Goal: Task Accomplishment & Management: Use online tool/utility

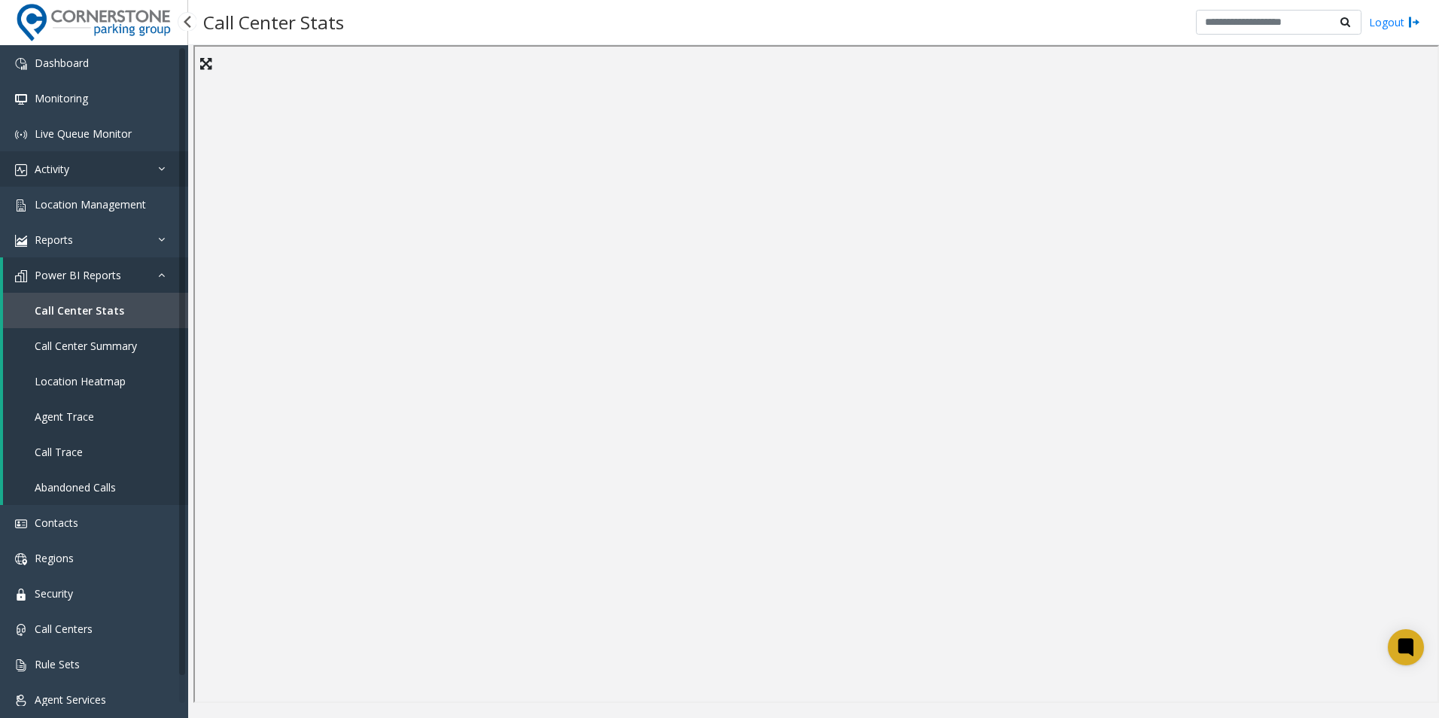
click at [83, 167] on link "Activity" at bounding box center [94, 168] width 188 height 35
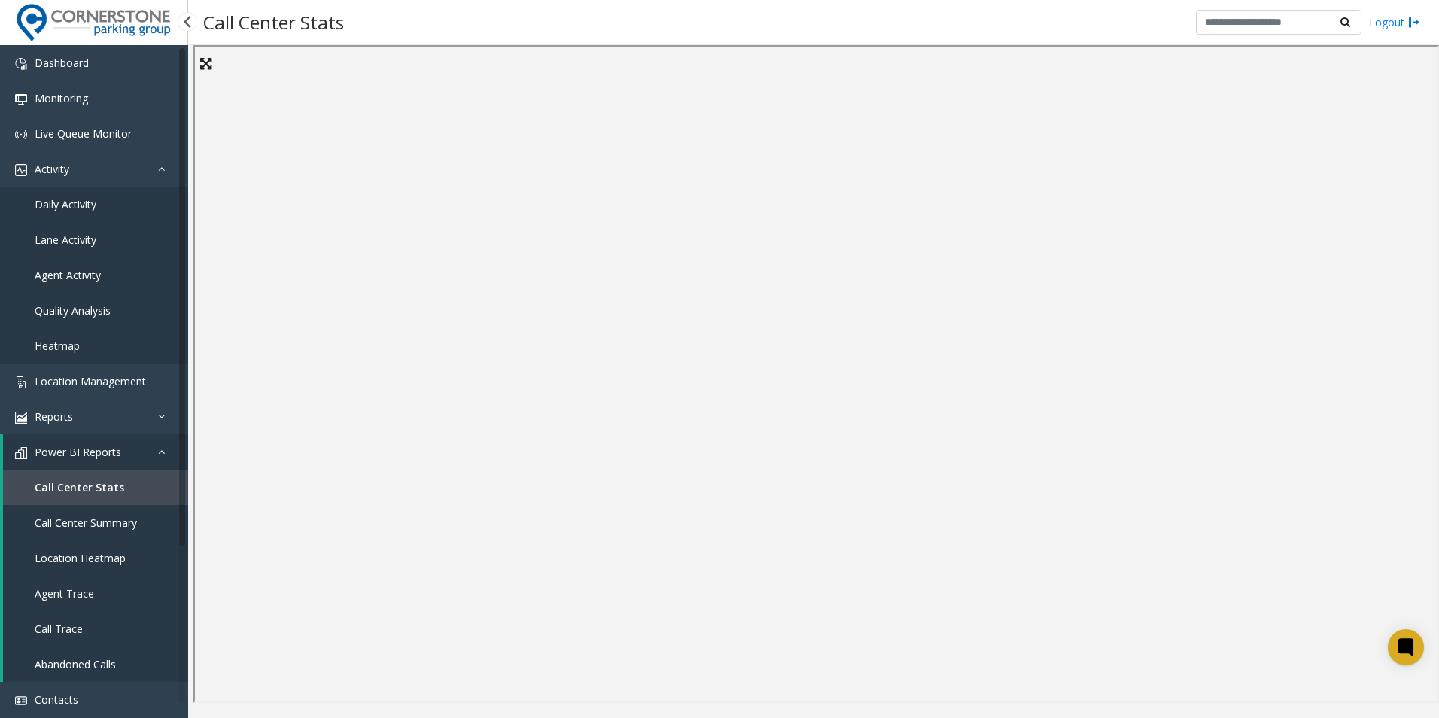
click at [93, 205] on span "Daily Activity" at bounding box center [66, 204] width 62 height 14
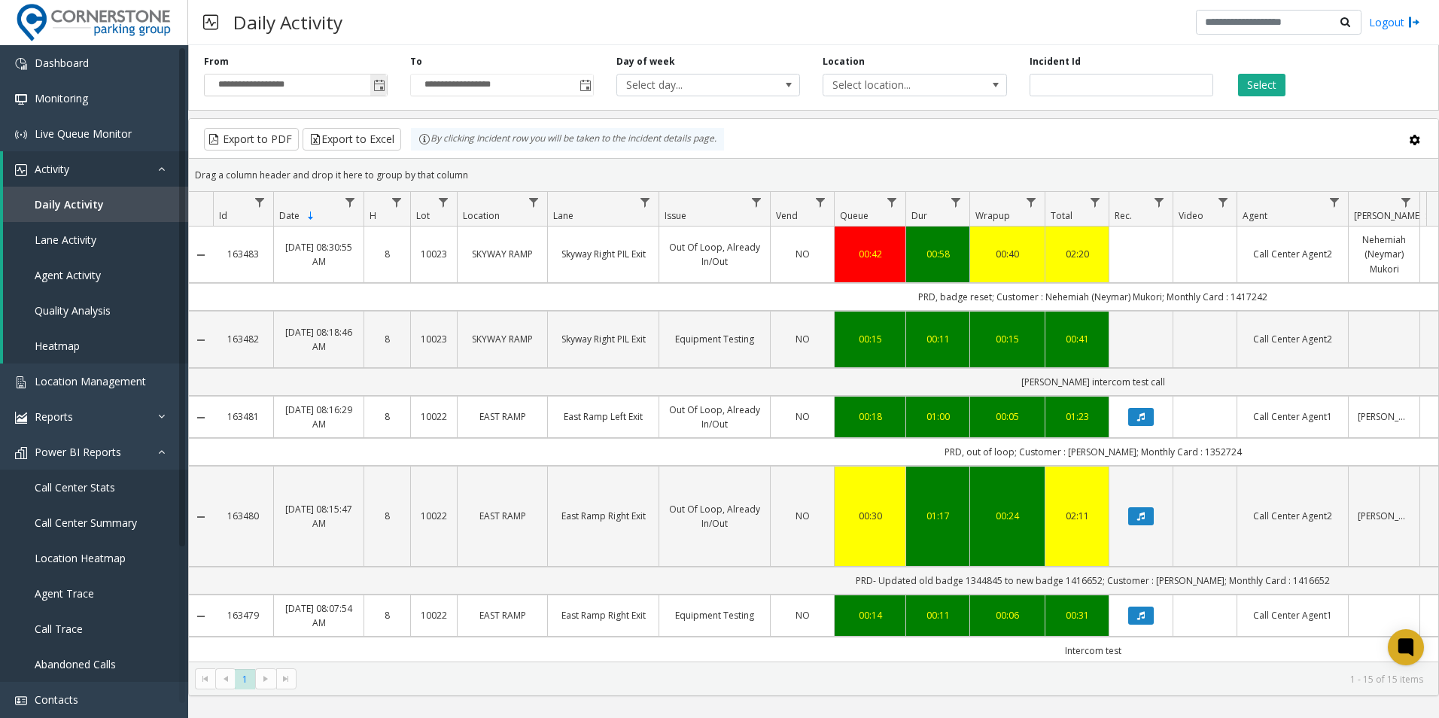
click at [375, 81] on span "Toggle popup" at bounding box center [379, 86] width 12 height 12
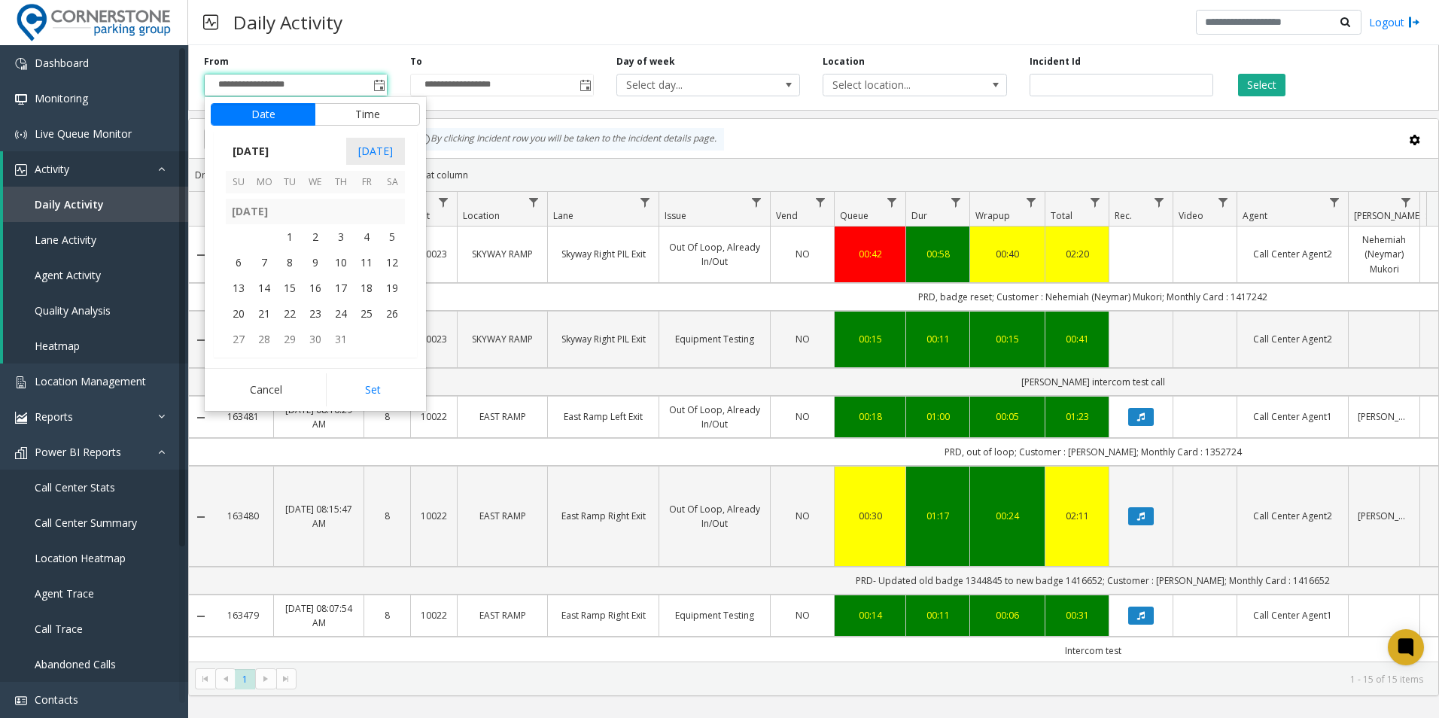
scroll to position [269733, 0]
click at [293, 251] on span "1" at bounding box center [290, 253] width 26 height 26
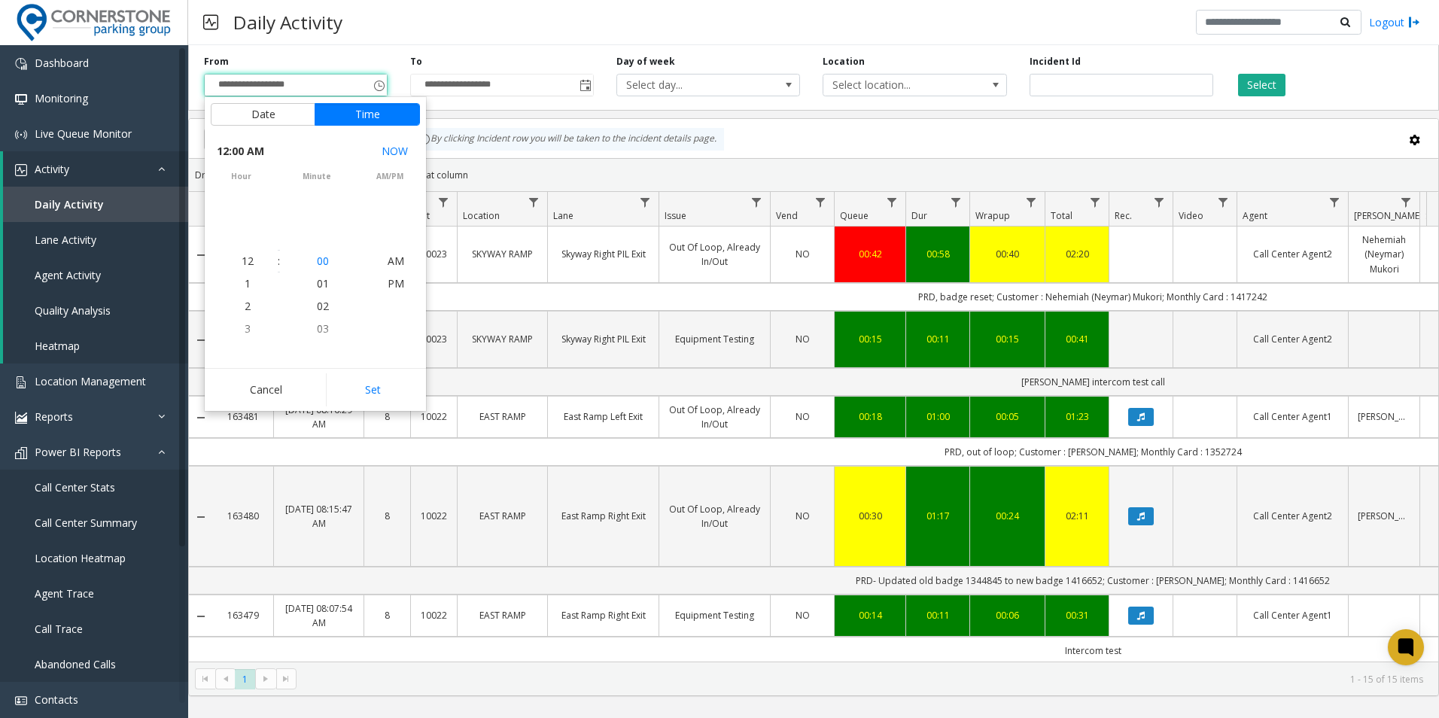
scroll to position [269780, 0]
click at [381, 405] on button "Set" at bounding box center [373, 389] width 95 height 33
type input "**********"
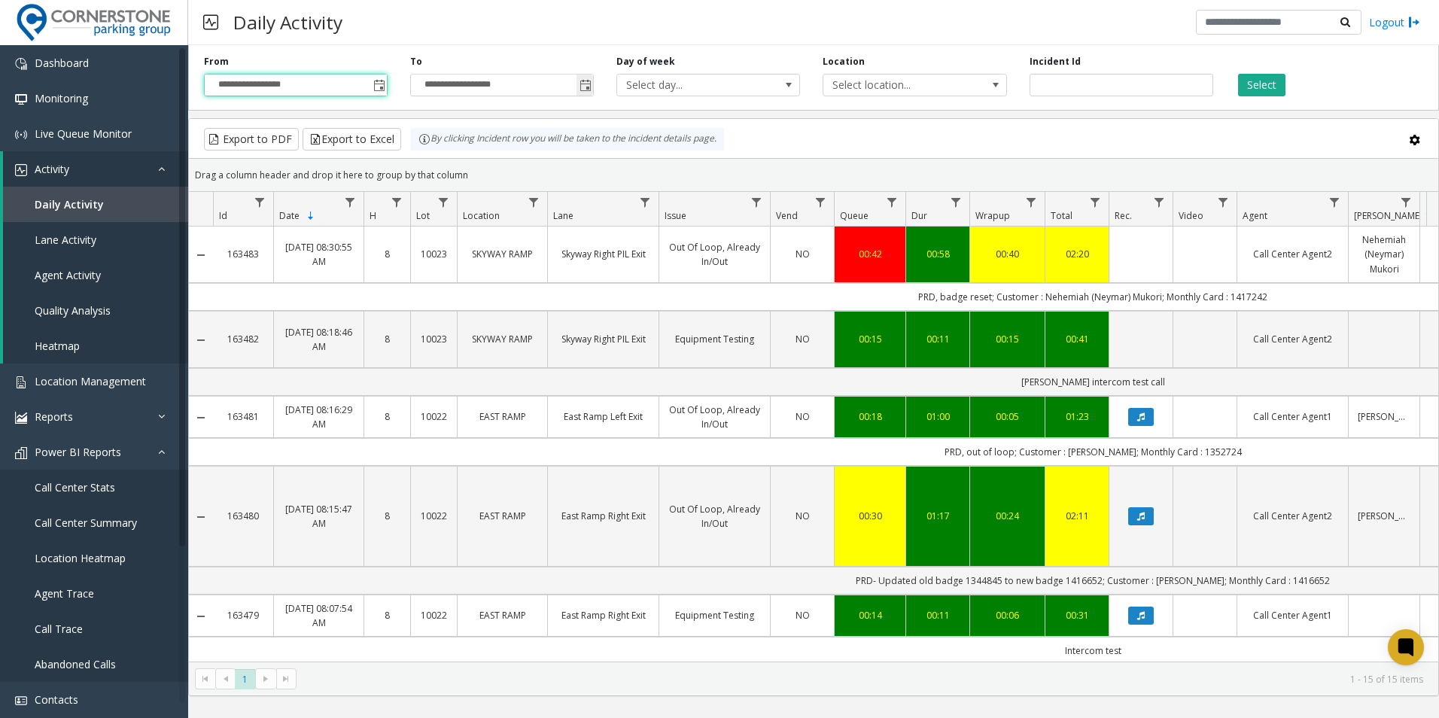
click at [587, 80] on span "Toggle popup" at bounding box center [586, 86] width 12 height 12
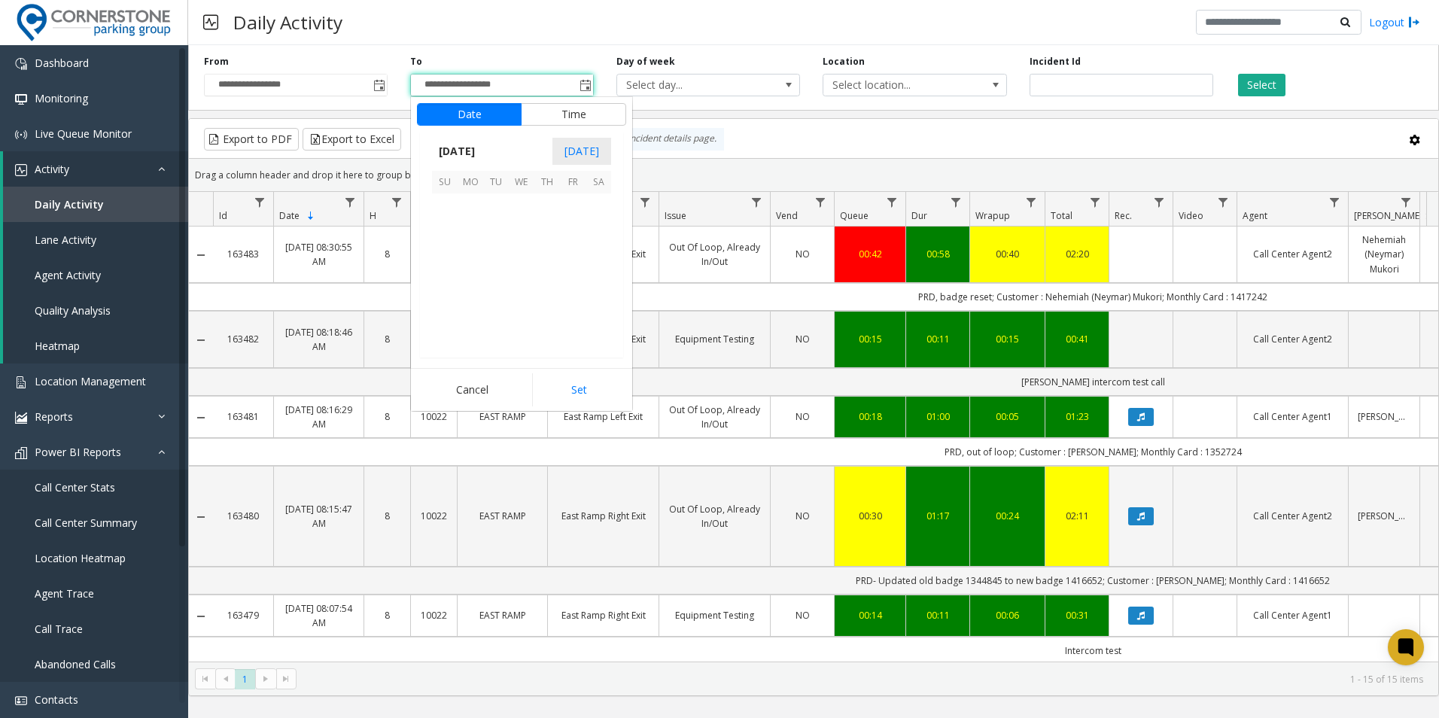
scroll to position [23, 0]
click at [549, 281] on span "31" at bounding box center [547, 280] width 26 height 26
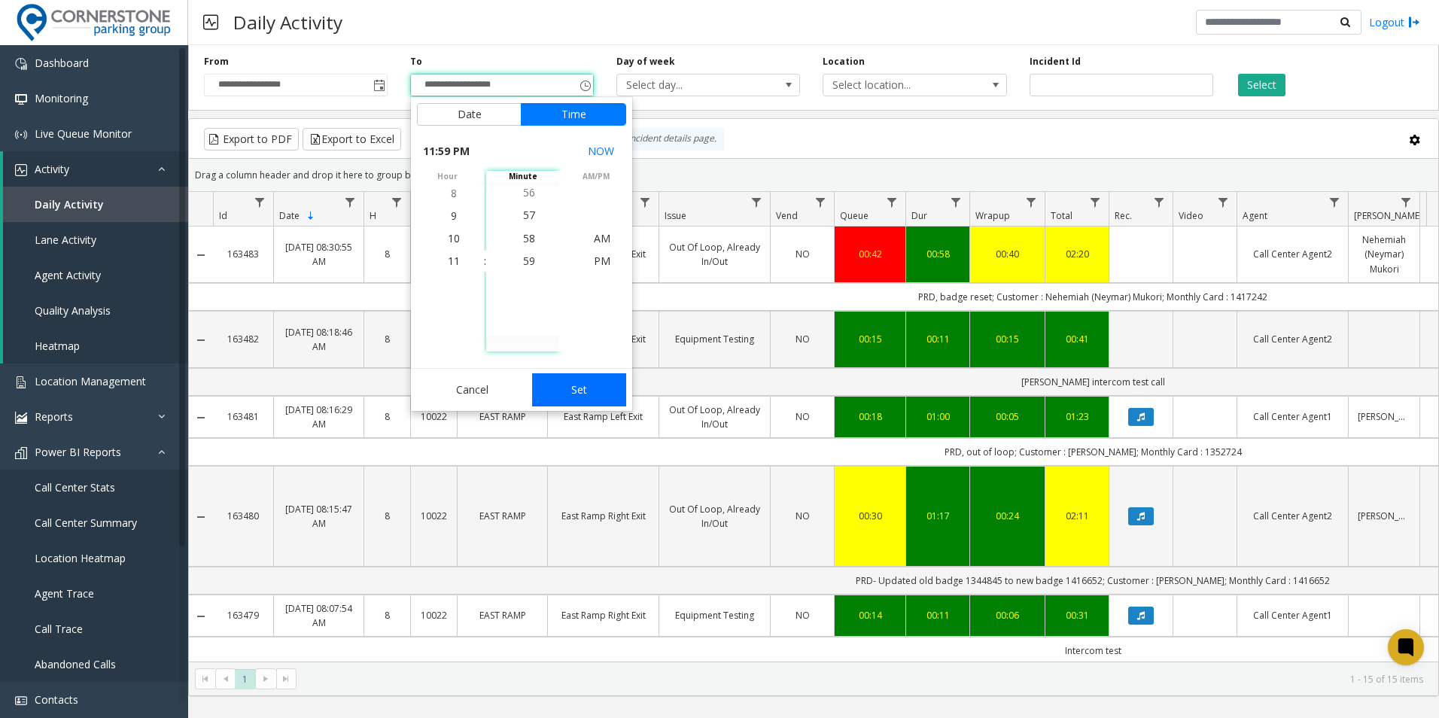
click at [563, 385] on button "Set" at bounding box center [579, 389] width 95 height 33
type input "**********"
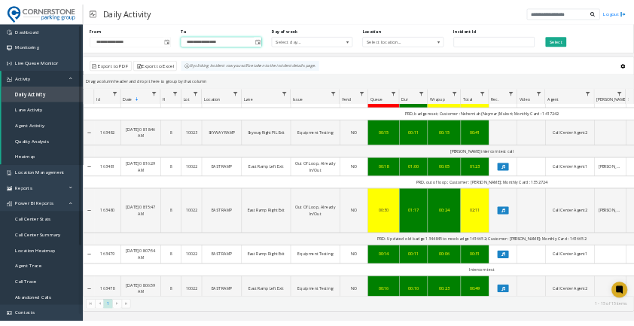
scroll to position [75, 0]
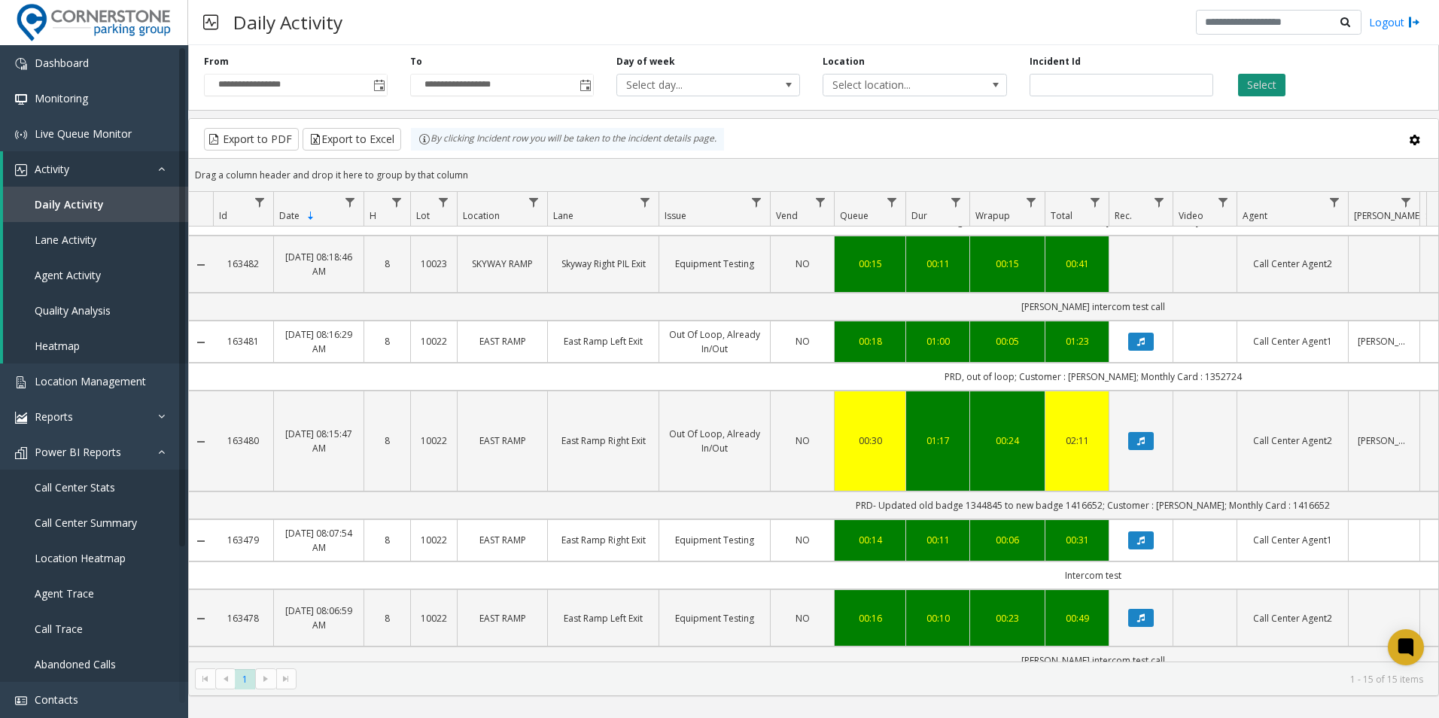
click at [1245, 88] on button "Select" at bounding box center [1261, 85] width 47 height 23
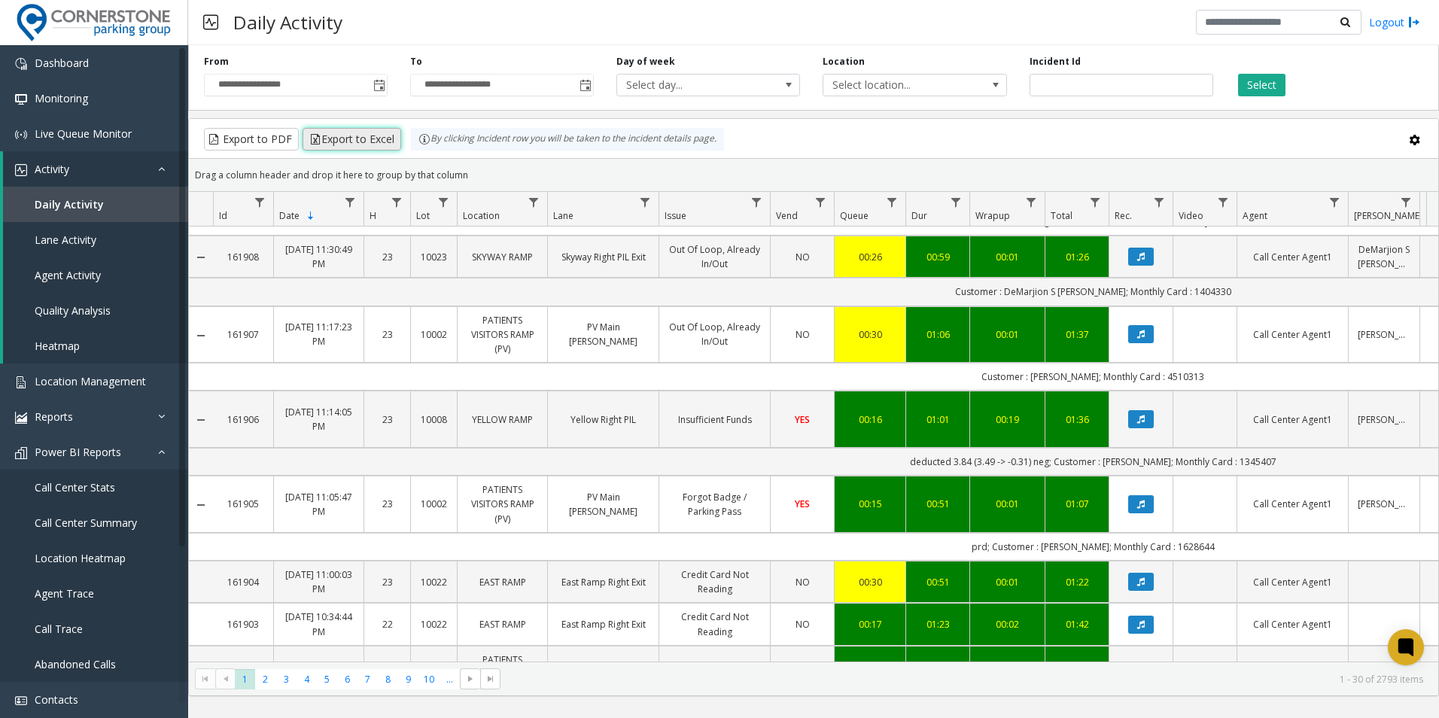
click at [373, 138] on button "Export to Excel" at bounding box center [352, 139] width 99 height 23
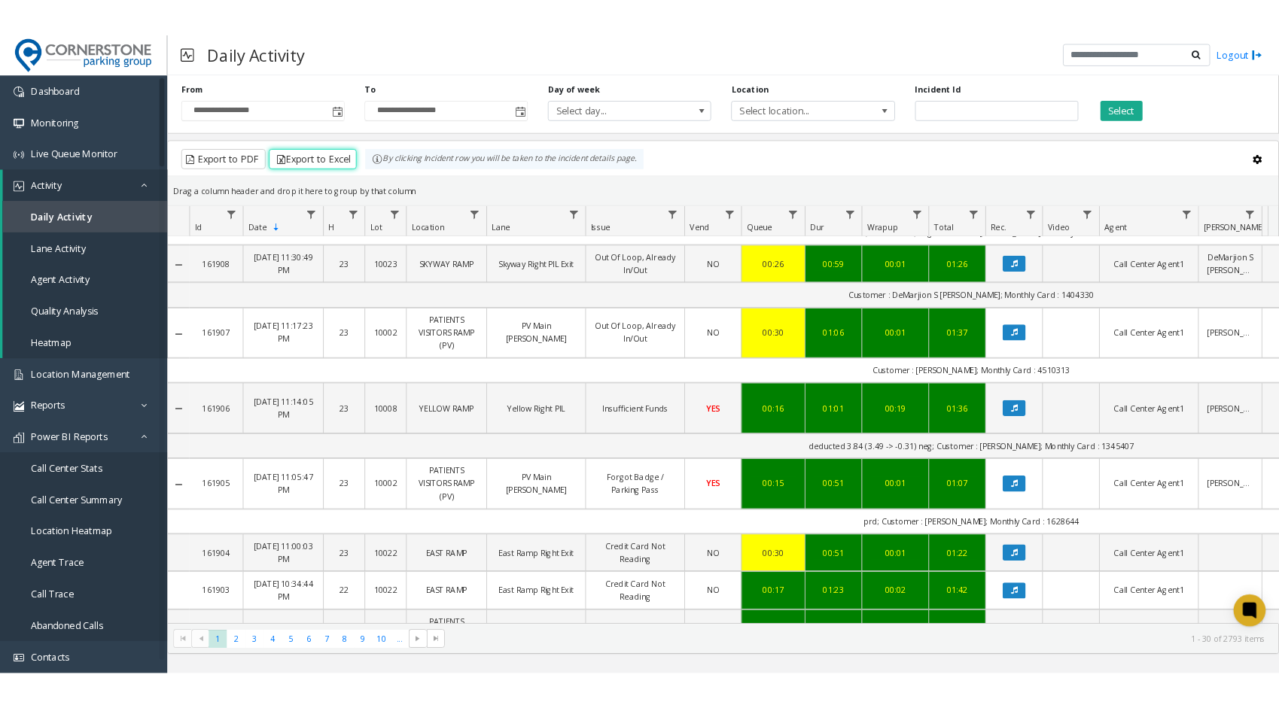
scroll to position [75, 0]
